Goal: Information Seeking & Learning: Check status

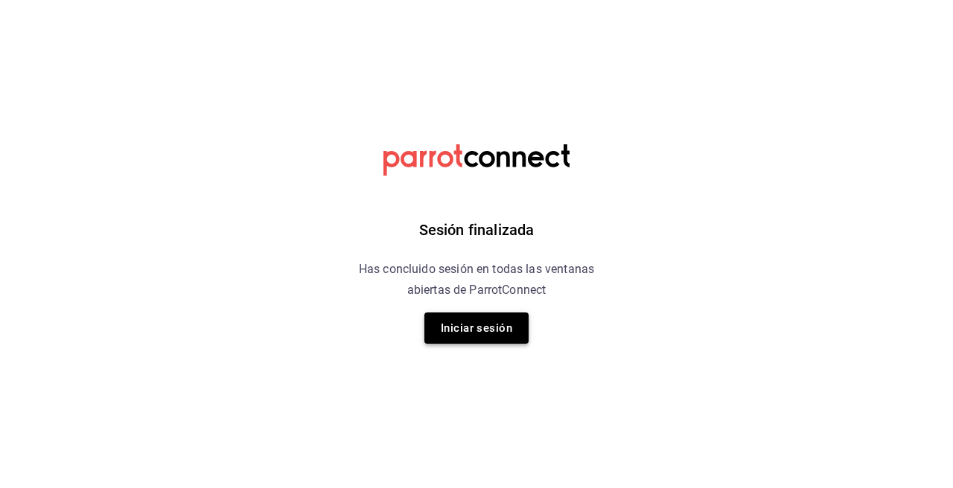
click at [455, 325] on button "Iniciar sesión" at bounding box center [476, 328] width 104 height 31
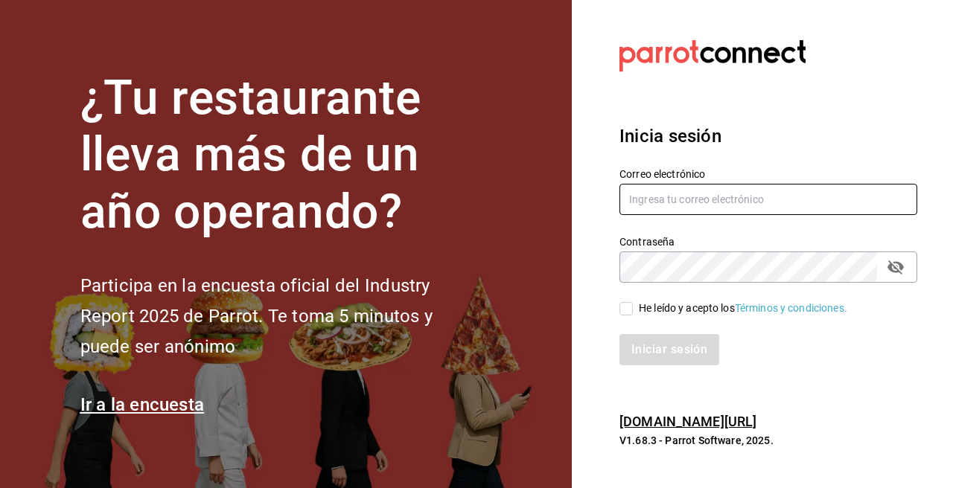
click at [692, 199] on input "text" at bounding box center [768, 199] width 298 height 31
paste input "kevincucalon@gmail.com"
type input "kevincucalon@gmail.com"
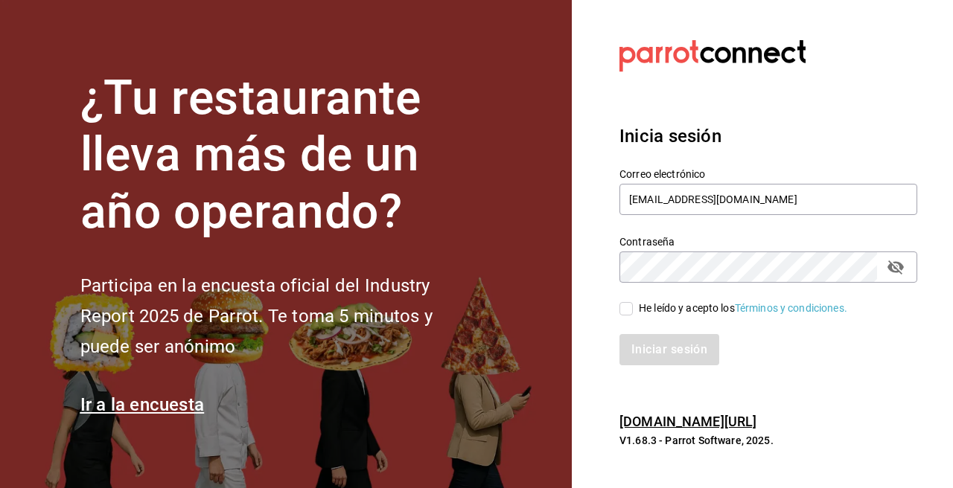
click at [629, 313] on input "He leído y acepto los Términos y condiciones." at bounding box center [625, 308] width 13 height 13
checkbox input "true"
click at [649, 350] on button "Iniciar sesión" at bounding box center [669, 349] width 101 height 31
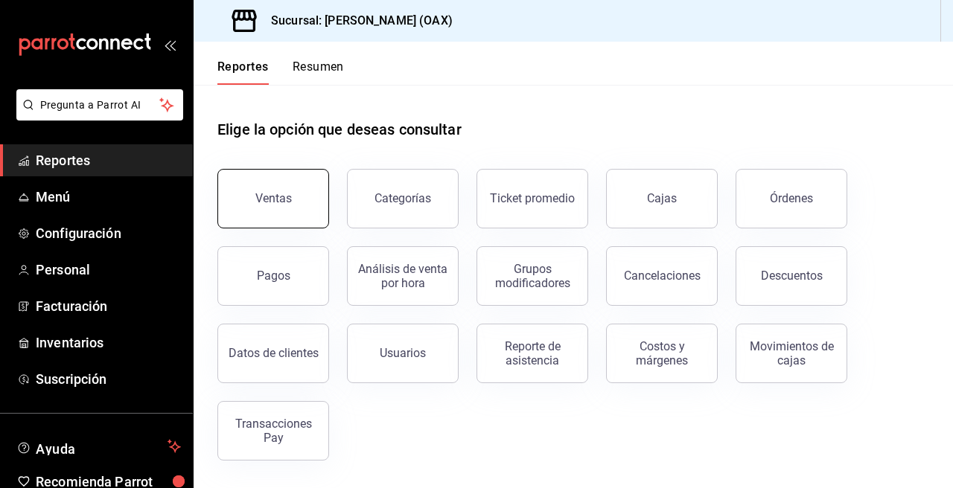
click at [266, 188] on button "Ventas" at bounding box center [273, 199] width 112 height 60
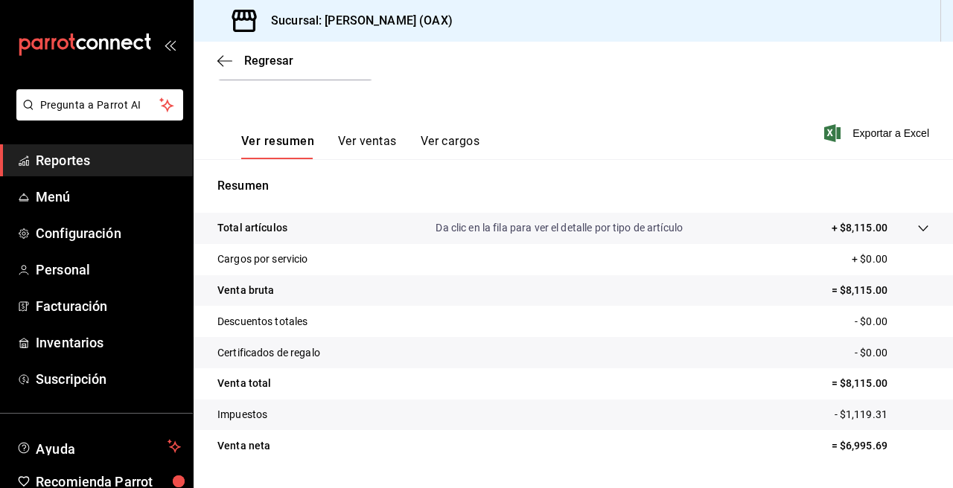
scroll to position [27, 0]
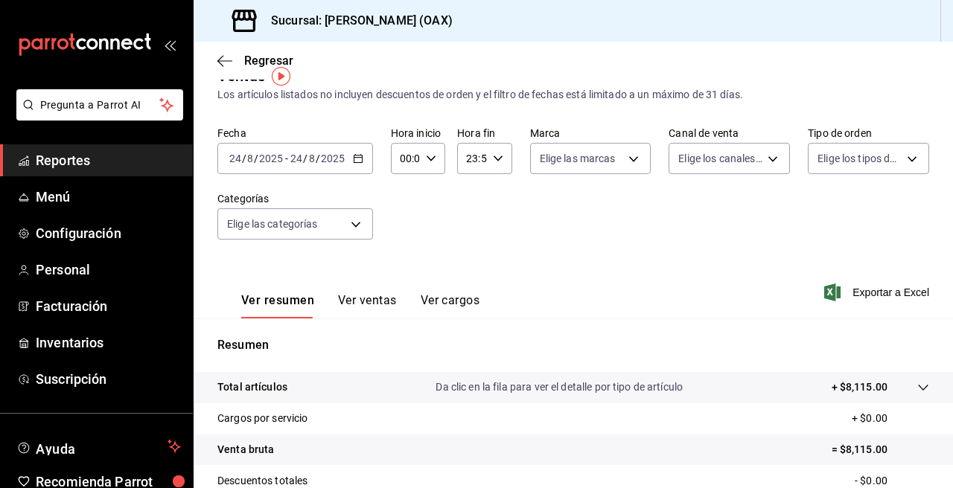
click at [61, 162] on span "Reportes" at bounding box center [108, 160] width 145 height 20
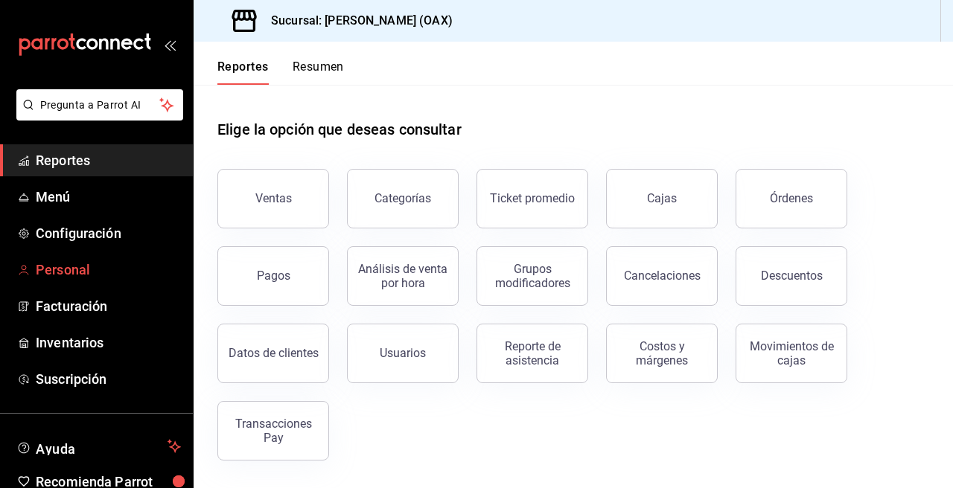
click at [0, 144] on link "Reportes" at bounding box center [96, 160] width 193 height 32
click at [333, 435] on div "Ventas Categorías Ticket promedio Cajas Órdenes Pagos Análisis de venta por hor…" at bounding box center [563, 306] width 729 height 310
drag, startPoint x: 557, startPoint y: 72, endPoint x: 176, endPoint y: 257, distance: 422.7
click at [552, 74] on header "Reportes Resumen" at bounding box center [572, 63] width 759 height 43
click at [790, 196] on div "Órdenes" at bounding box center [790, 198] width 43 height 14
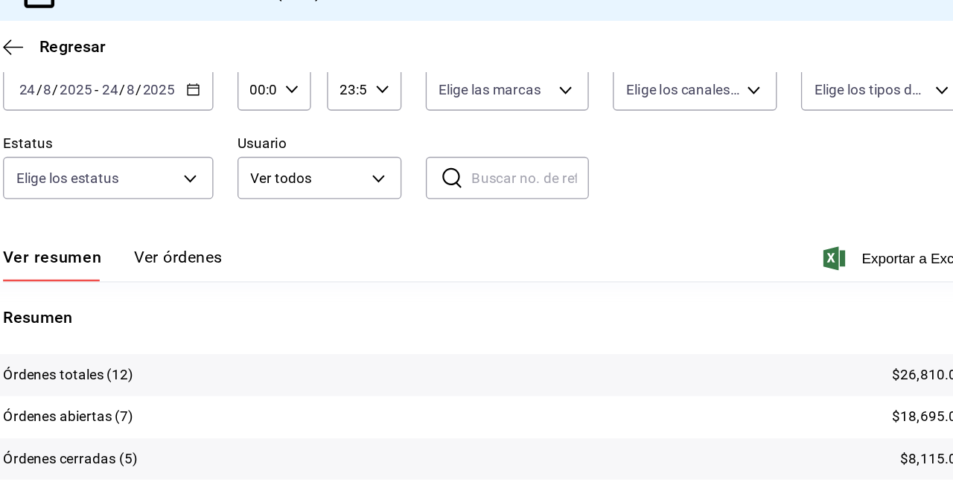
scroll to position [68, 0]
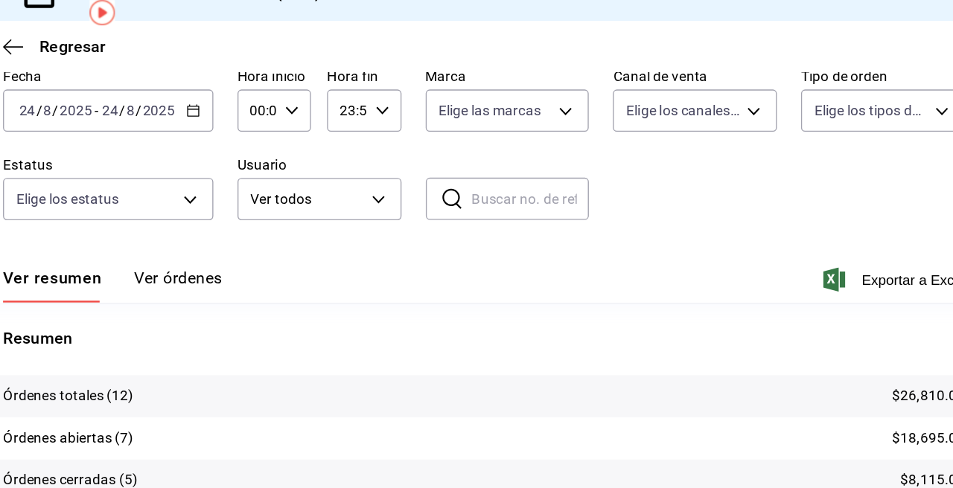
click at [708, 230] on div "Ver resumen Ver órdenes Exportar a Excel" at bounding box center [572, 228] width 711 height 43
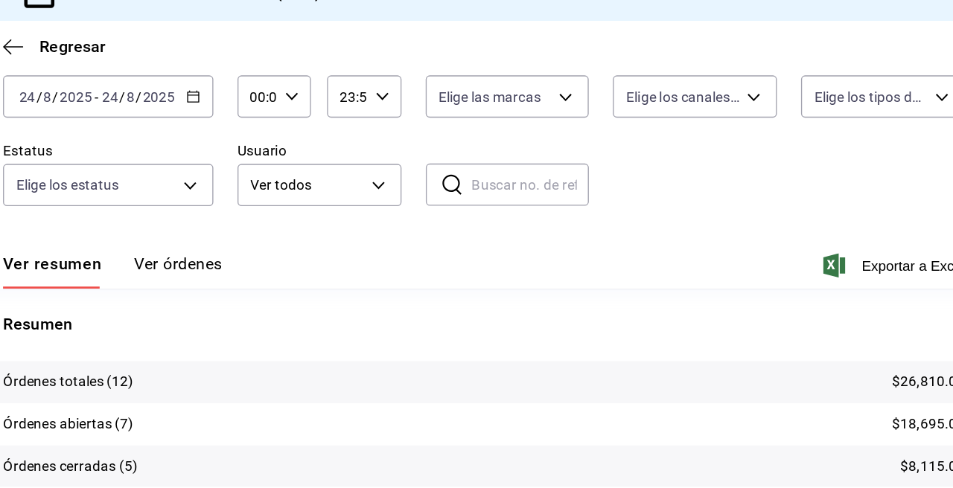
scroll to position [96, 0]
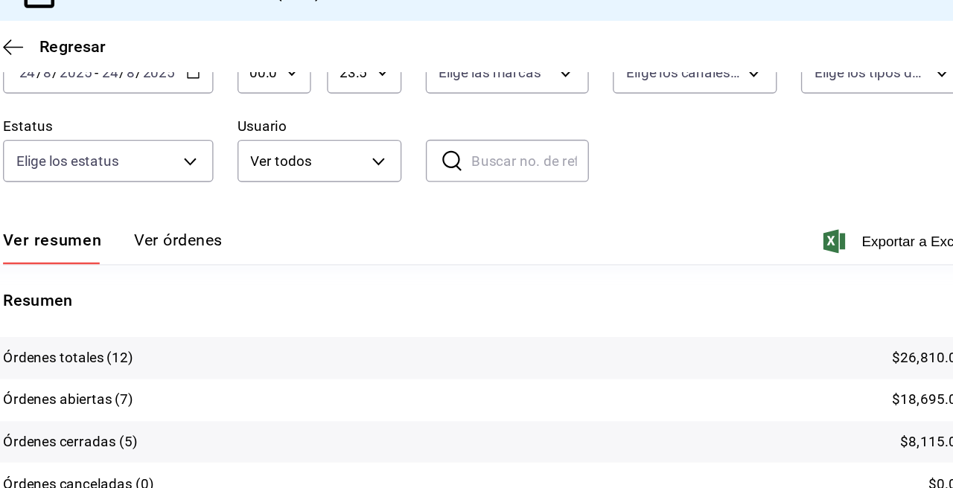
click at [711, 190] on div "Ver resumen Ver órdenes Exportar a Excel" at bounding box center [572, 200] width 711 height 43
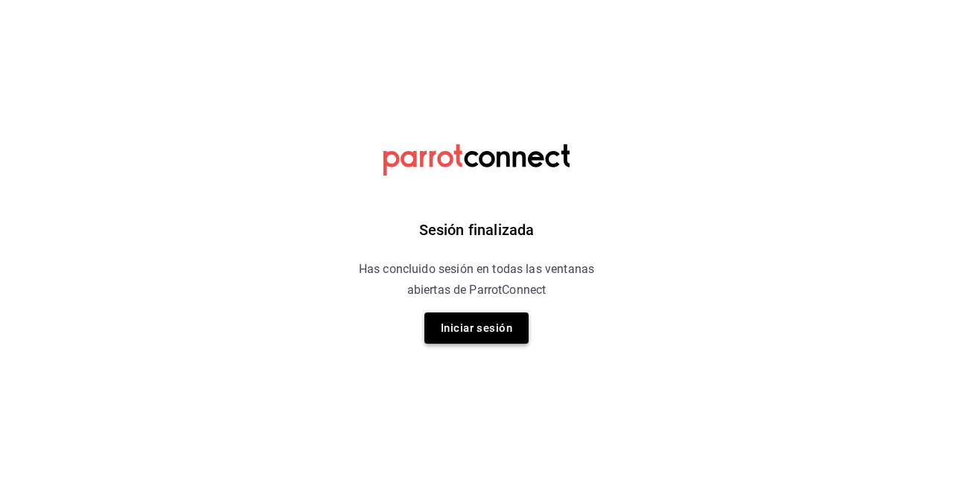
click at [478, 319] on button "Iniciar sesión" at bounding box center [476, 328] width 104 height 31
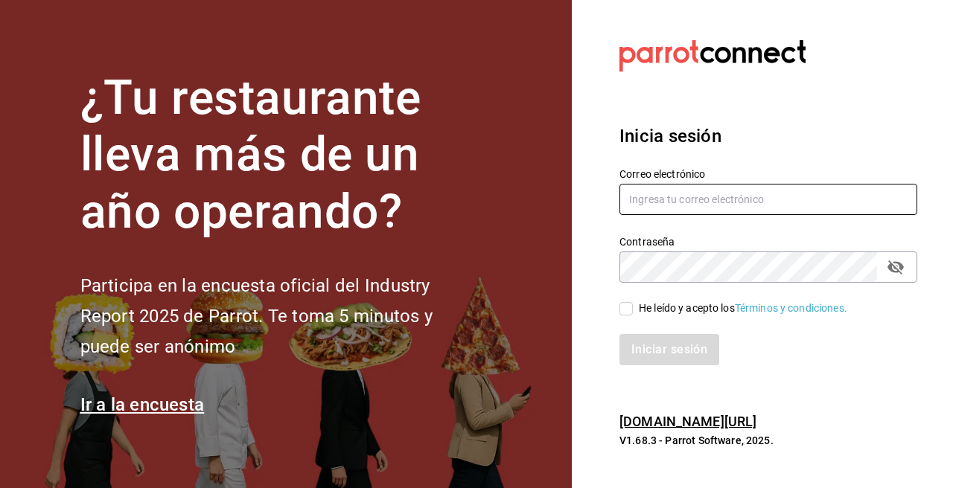
click at [657, 203] on input "text" at bounding box center [768, 199] width 298 height 31
paste input "kevincucalon@gmail.com"
type input "kevincucalon@gmail.com"
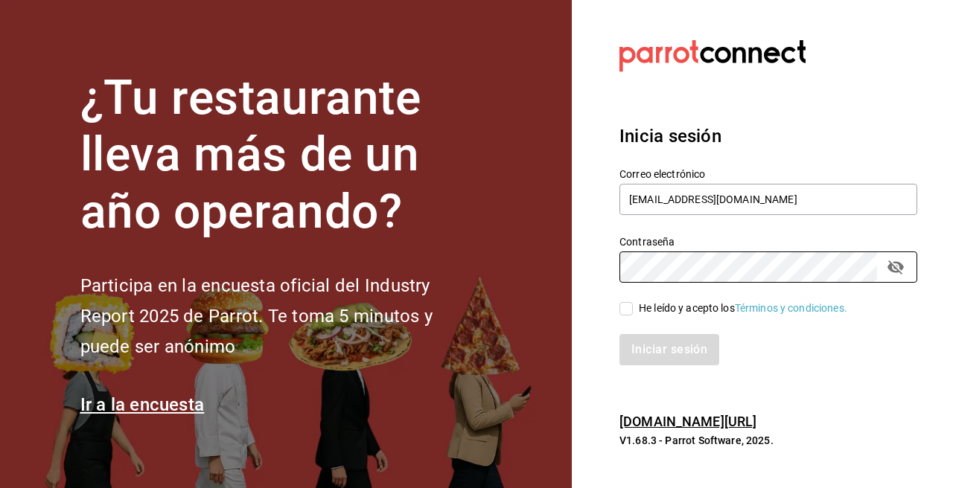
click at [624, 313] on input "He leído y acepto los Términos y condiciones." at bounding box center [625, 308] width 13 height 13
checkbox input "true"
click at [676, 353] on button "Iniciar sesión" at bounding box center [669, 349] width 101 height 31
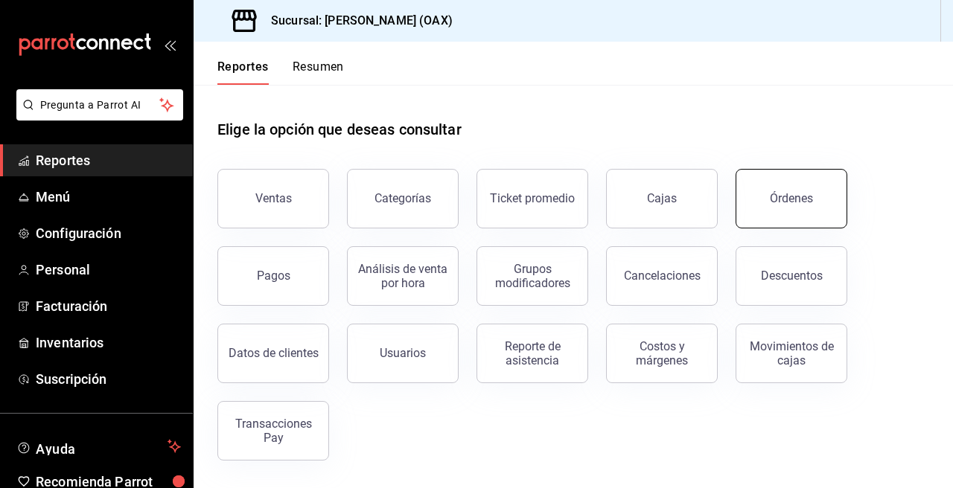
click at [789, 214] on button "Órdenes" at bounding box center [791, 199] width 112 height 60
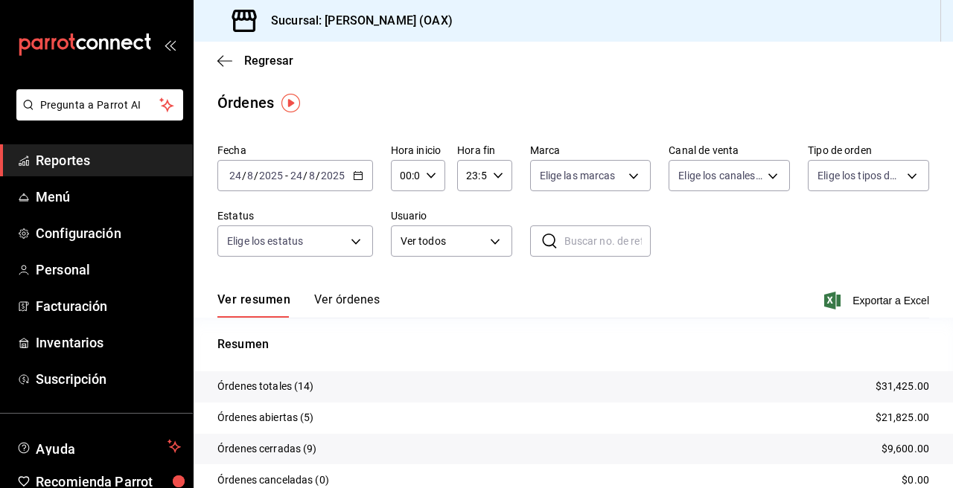
drag, startPoint x: 88, startPoint y: 171, endPoint x: 94, endPoint y: 166, distance: 7.9
click at [88, 171] on link "Reportes" at bounding box center [96, 160] width 193 height 32
